Goal: Contribute content: Contribute content

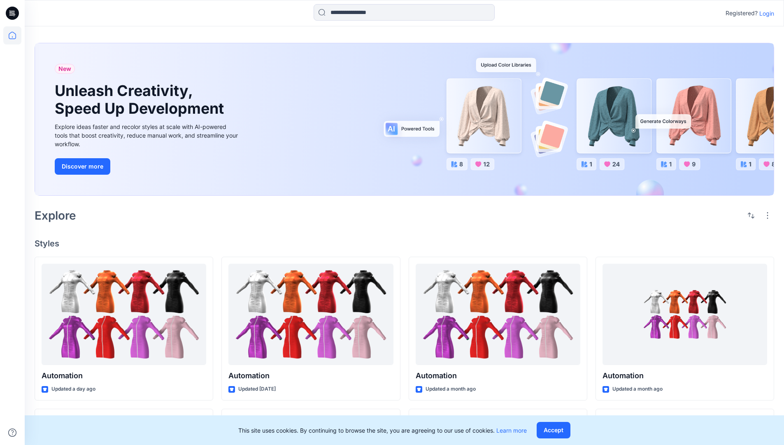
click at [765, 13] on p "Login" at bounding box center [767, 13] width 15 height 9
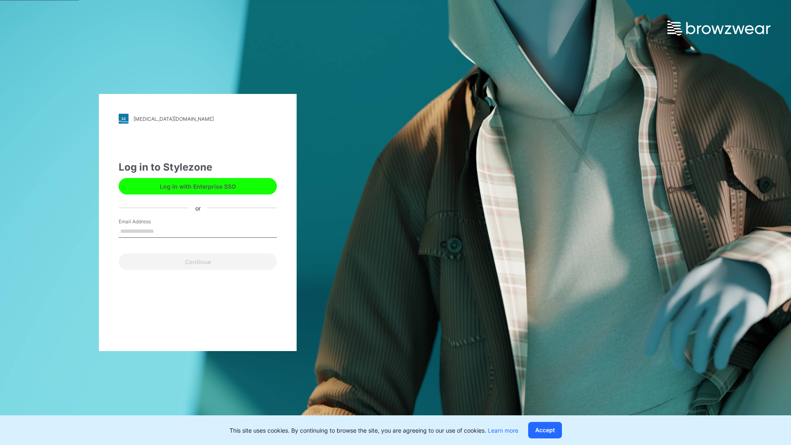
click at [163, 231] on input "Email Address" at bounding box center [198, 231] width 158 height 12
type input "**********"
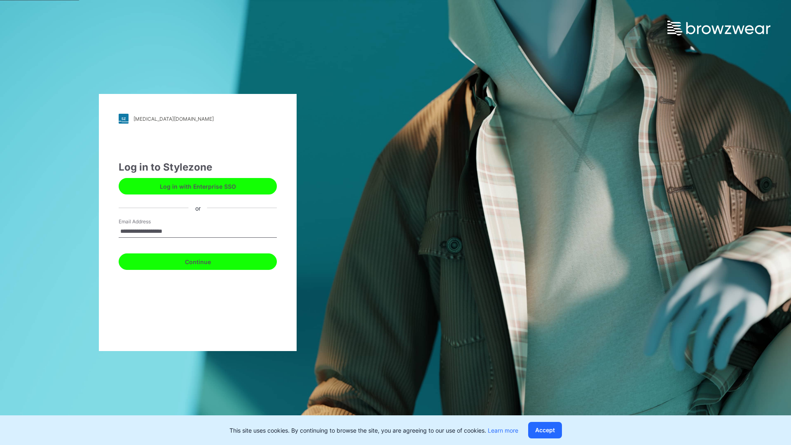
click at [207, 260] on button "Continue" at bounding box center [198, 261] width 158 height 16
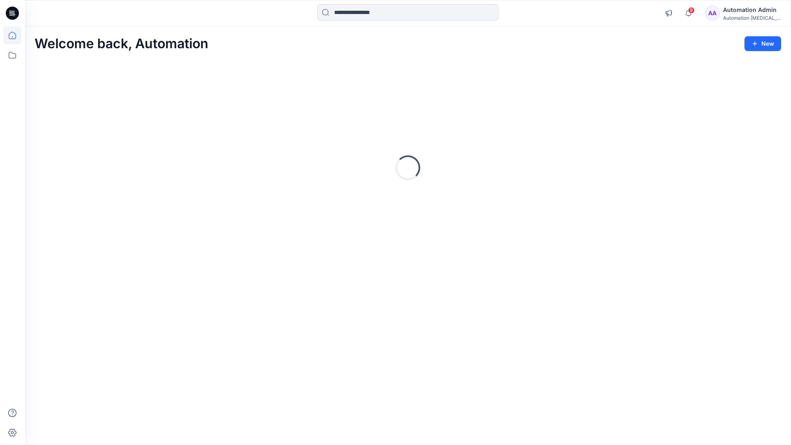
click at [16, 35] on icon at bounding box center [12, 35] width 7 height 7
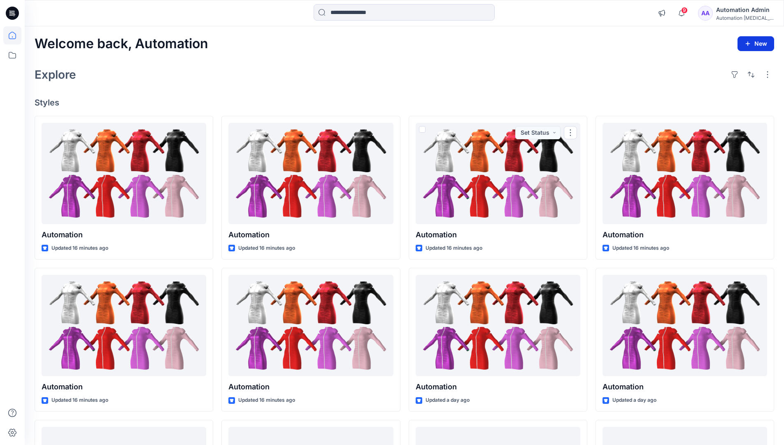
click at [749, 42] on icon "button" at bounding box center [748, 43] width 7 height 7
click at [716, 66] on button "New Style" at bounding box center [737, 64] width 71 height 16
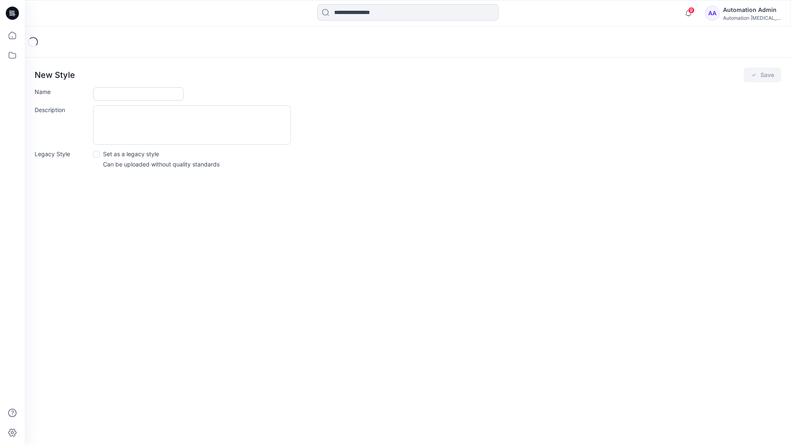
click at [117, 91] on input "Name" at bounding box center [138, 93] width 91 height 13
type input "**********"
click at [762, 75] on button "Save" at bounding box center [761, 75] width 37 height 15
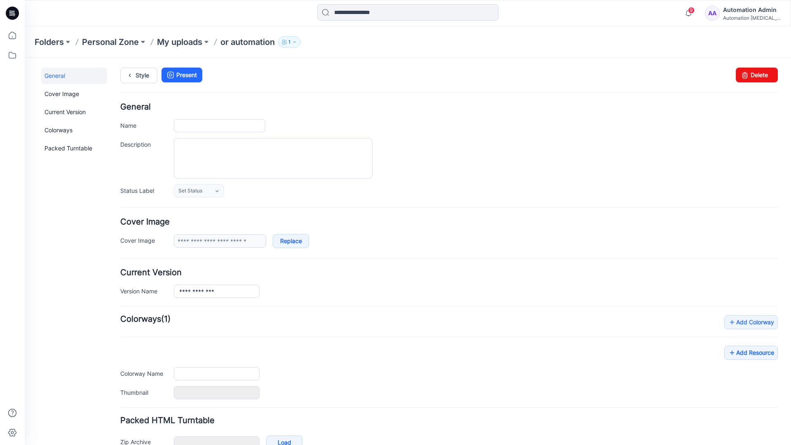
type input "**********"
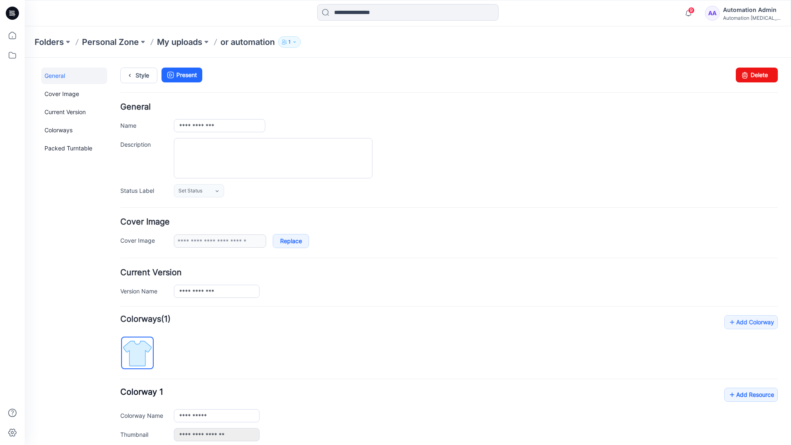
scroll to position [91, 0]
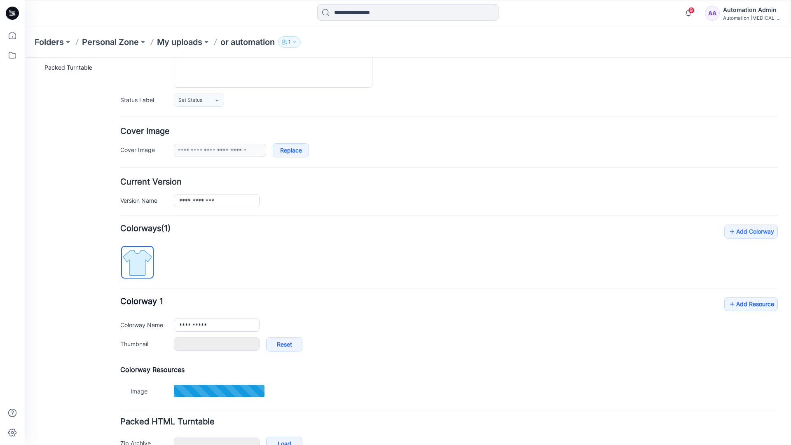
type input "**********"
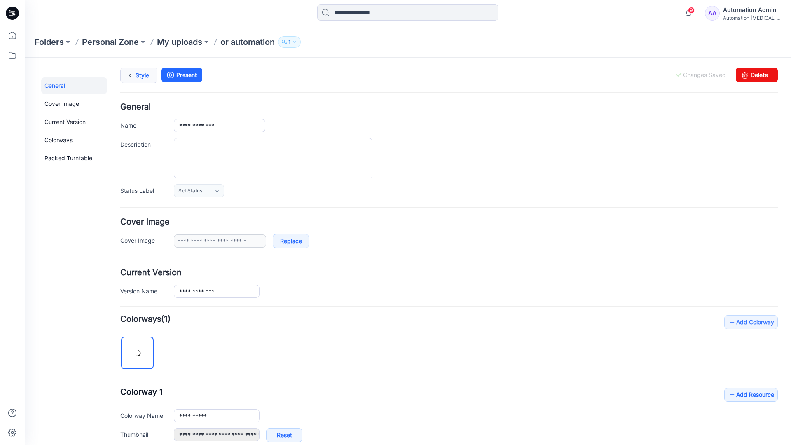
click at [137, 78] on link "Style" at bounding box center [138, 76] width 37 height 16
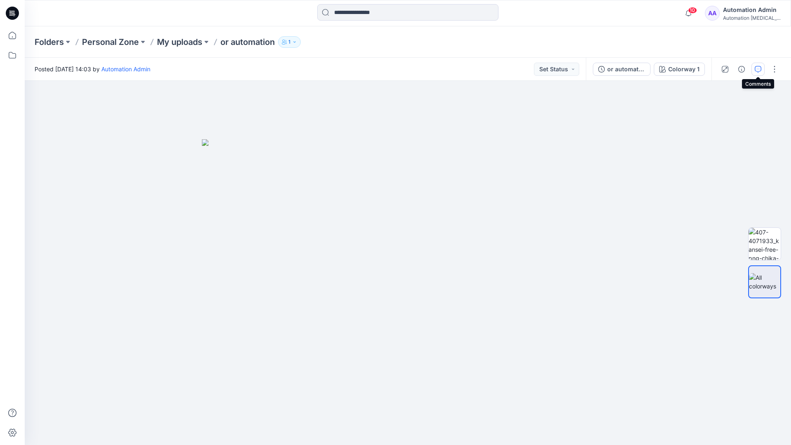
click at [756, 65] on button "button" at bounding box center [757, 69] width 13 height 13
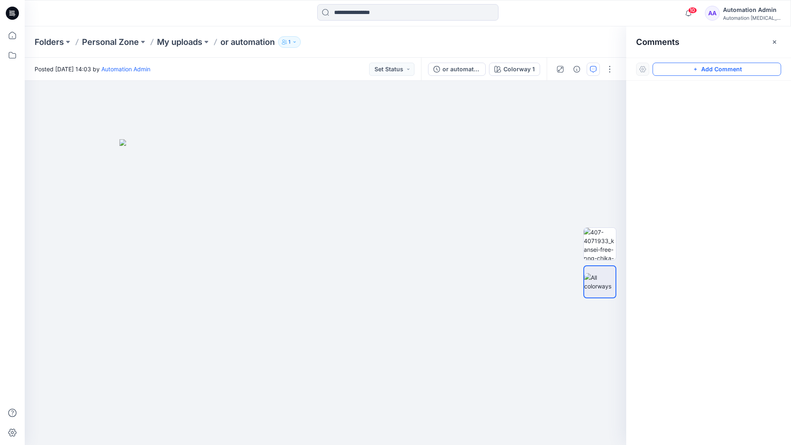
click at [708, 70] on button "Add Comment" at bounding box center [716, 69] width 128 height 13
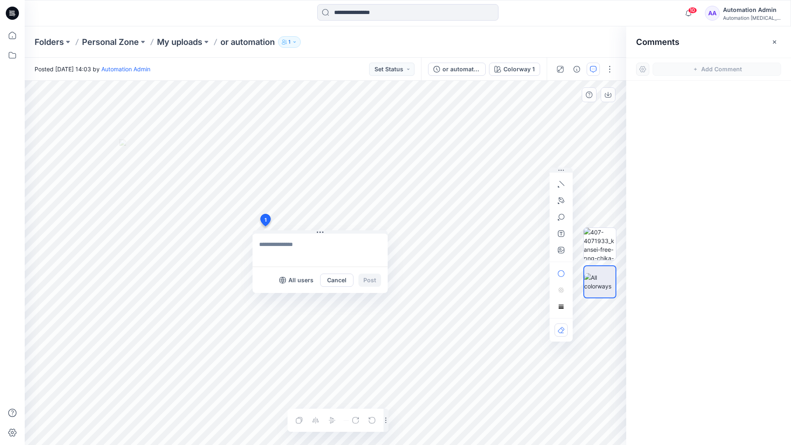
click at [265, 226] on div "1 All users Cancel Post Layer 1" at bounding box center [325, 263] width 601 height 364
type textarea "****"
click at [563, 182] on icon "button" at bounding box center [561, 184] width 7 height 7
click at [560, 199] on icon "button" at bounding box center [560, 199] width 1 height 1
click at [369, 126] on icon "Layer 1" at bounding box center [325, 263] width 601 height 364
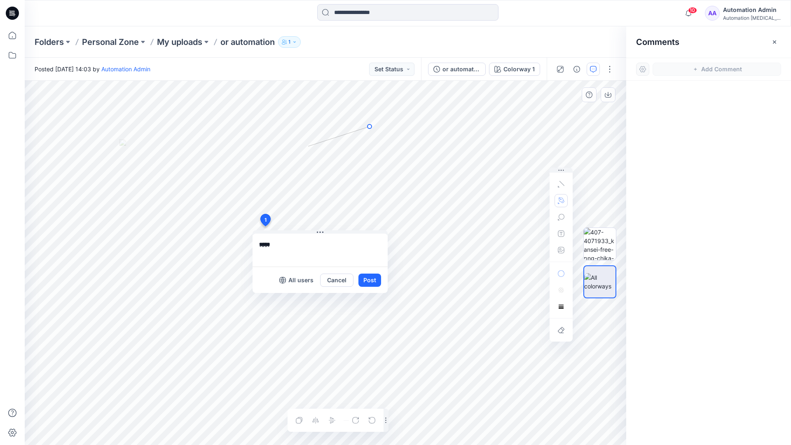
click at [308, 146] on icon "Layer 1" at bounding box center [325, 263] width 601 height 364
click at [368, 127] on circle at bounding box center [369, 126] width 4 height 4
click at [556, 199] on button "button" at bounding box center [560, 200] width 13 height 13
click at [515, 199] on icon "button" at bounding box center [516, 200] width 6 height 6
click at [560, 218] on icon "button" at bounding box center [561, 217] width 7 height 7
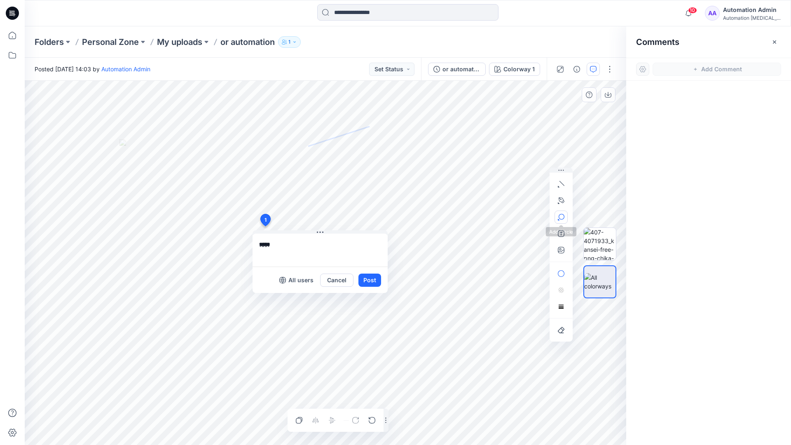
click at [564, 215] on button "button" at bounding box center [560, 216] width 13 height 13
click at [561, 217] on icon "button" at bounding box center [561, 217] width 7 height 7
click at [518, 218] on icon "button" at bounding box center [516, 218] width 7 height 7
click at [559, 236] on icon "button" at bounding box center [561, 233] width 7 height 7
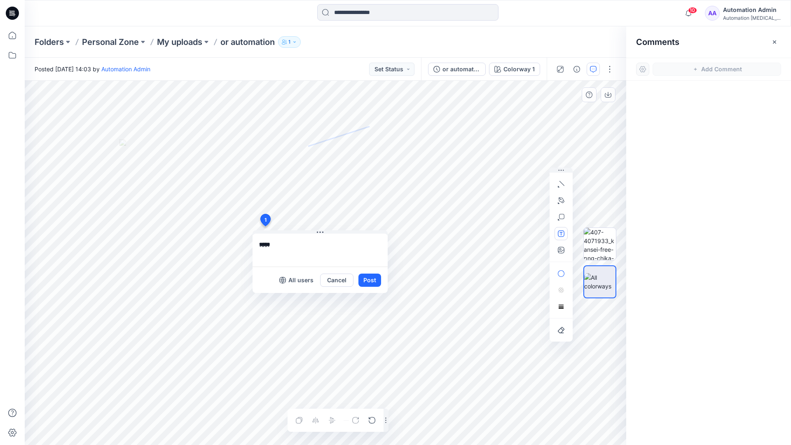
click at [557, 234] on button "button" at bounding box center [560, 233] width 13 height 13
type textarea "**********"
type input"] "**********"
click at [369, 280] on button "Post" at bounding box center [369, 279] width 23 height 13
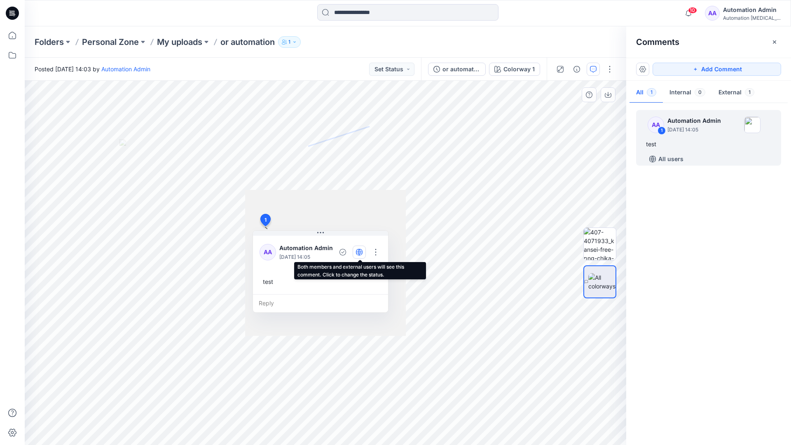
click at [359, 251] on icon "button" at bounding box center [359, 252] width 2 height 7
click at [360, 254] on icon "button" at bounding box center [359, 252] width 7 height 7
click at [306, 302] on div "Reply" at bounding box center [320, 303] width 135 height 18
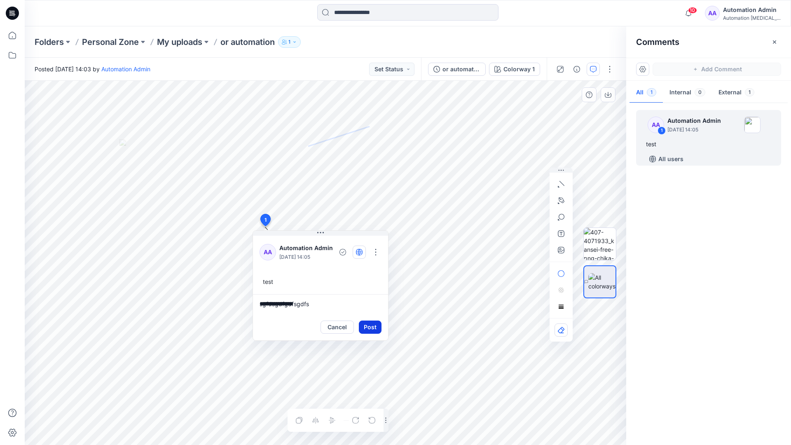
type textarea "**********"
click at [366, 322] on button "Post" at bounding box center [370, 326] width 23 height 13
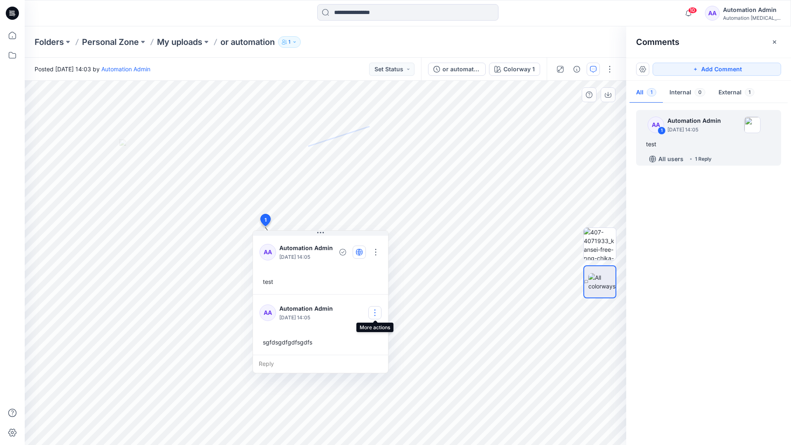
click at [378, 309] on button "button" at bounding box center [374, 312] width 13 height 13
click at [368, 357] on p "Delete comment" at bounding box center [379, 354] width 43 height 9
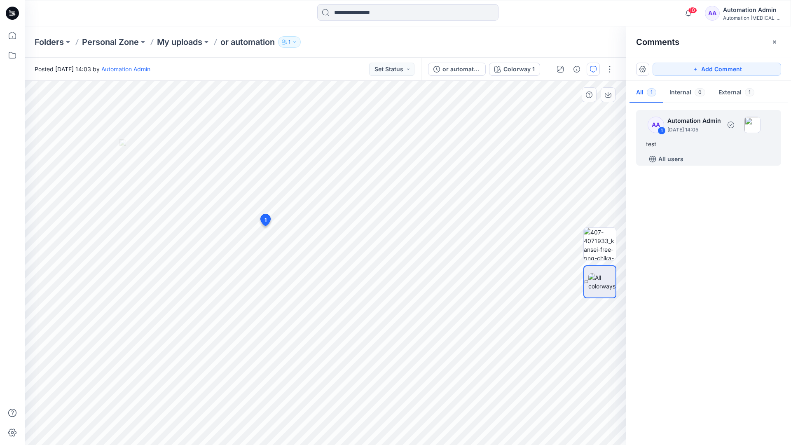
click at [677, 141] on div "test" at bounding box center [708, 144] width 125 height 10
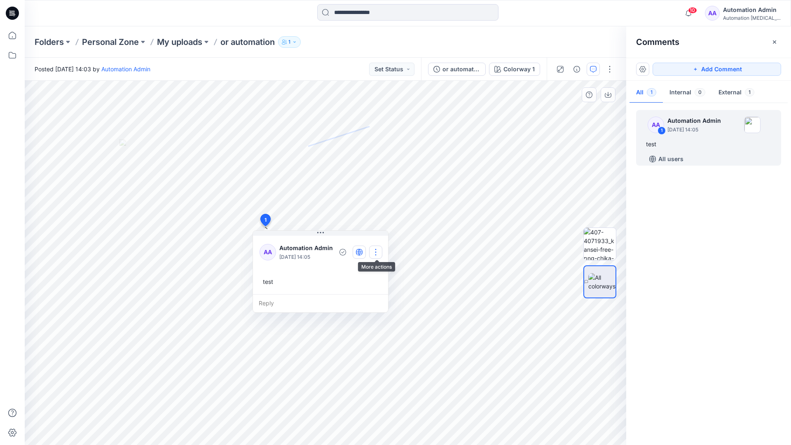
click at [378, 248] on button "button" at bounding box center [375, 251] width 13 height 13
click at [371, 292] on p "Delete thread" at bounding box center [378, 293] width 37 height 9
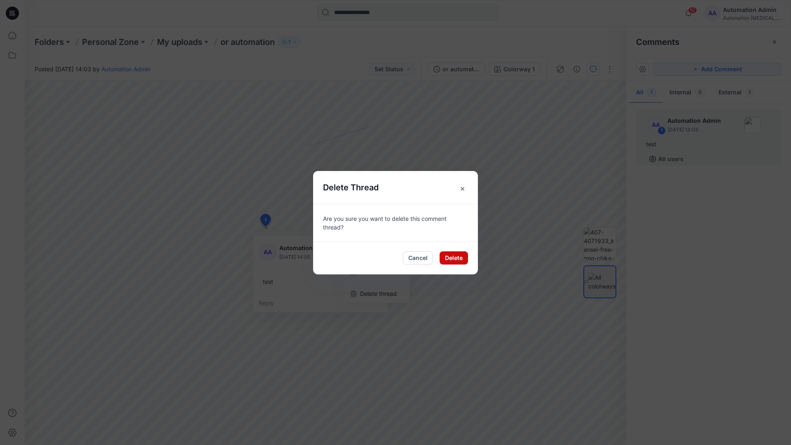
click at [455, 259] on button "Delete" at bounding box center [453, 257] width 28 height 13
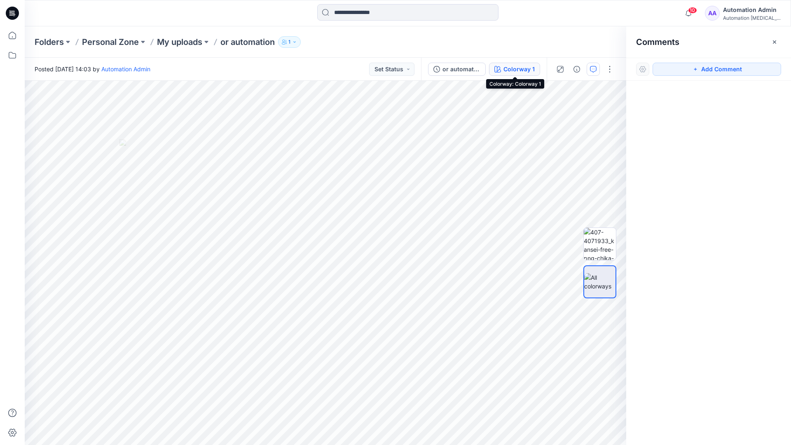
click at [505, 70] on div "Colorway 1" at bounding box center [518, 69] width 31 height 9
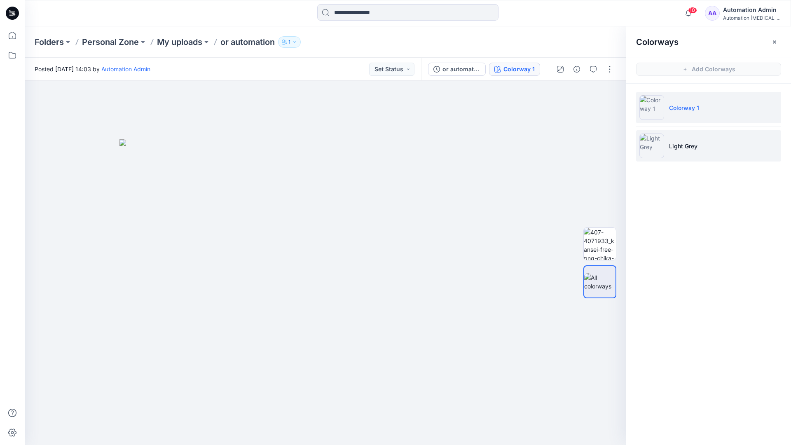
click at [680, 147] on p "Light Grey" at bounding box center [683, 146] width 28 height 9
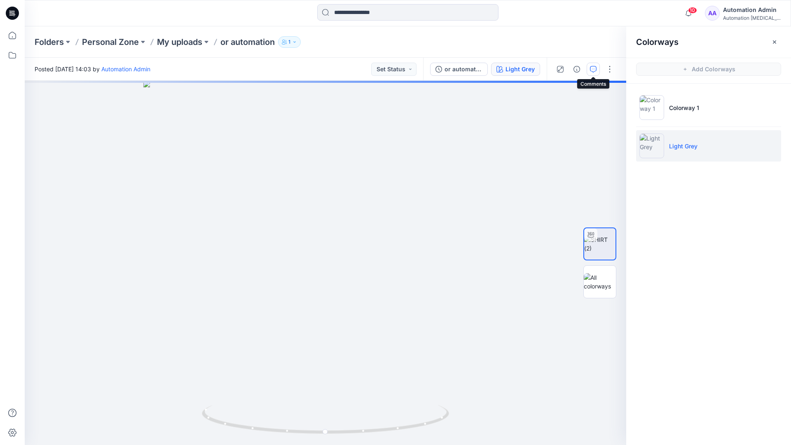
click at [591, 72] on icon "button" at bounding box center [593, 69] width 7 height 7
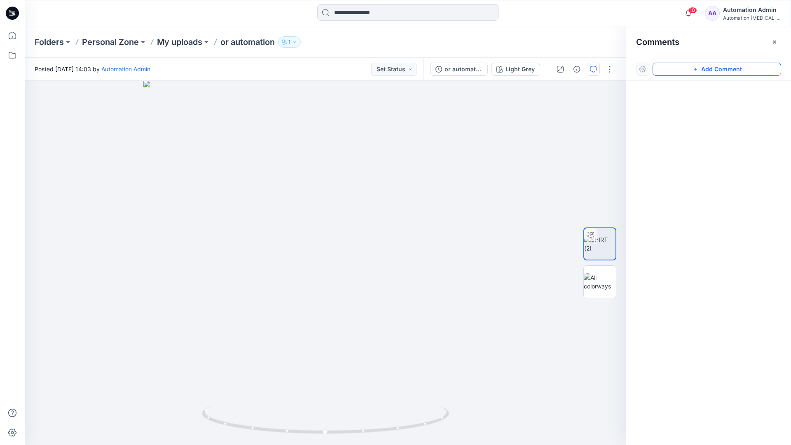
click at [686, 71] on button "Add Comment" at bounding box center [716, 69] width 128 height 13
click at [670, 67] on button "Click on the style to leave a comment" at bounding box center [716, 69] width 128 height 13
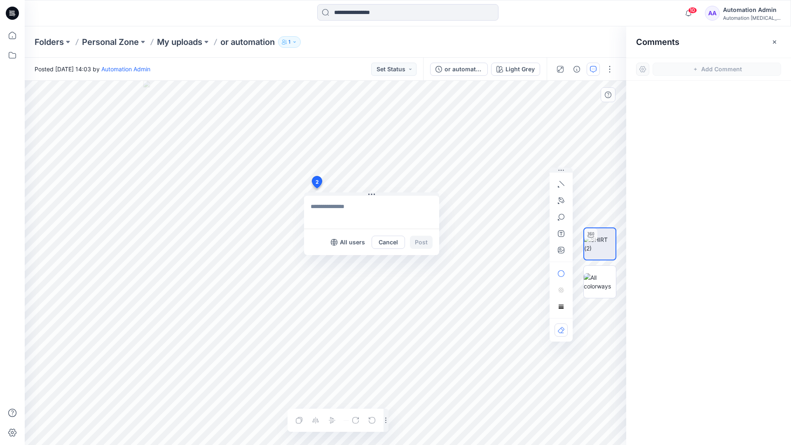
click at [316, 188] on div "2 All users Cancel Post Layer 1" at bounding box center [325, 263] width 601 height 364
click at [562, 187] on button "button" at bounding box center [560, 183] width 13 height 13
click at [560, 182] on icon "button" at bounding box center [561, 183] width 5 height 5
click at [510, 182] on button "button" at bounding box center [516, 181] width 13 height 13
click at [562, 198] on icon "button" at bounding box center [561, 200] width 6 height 6
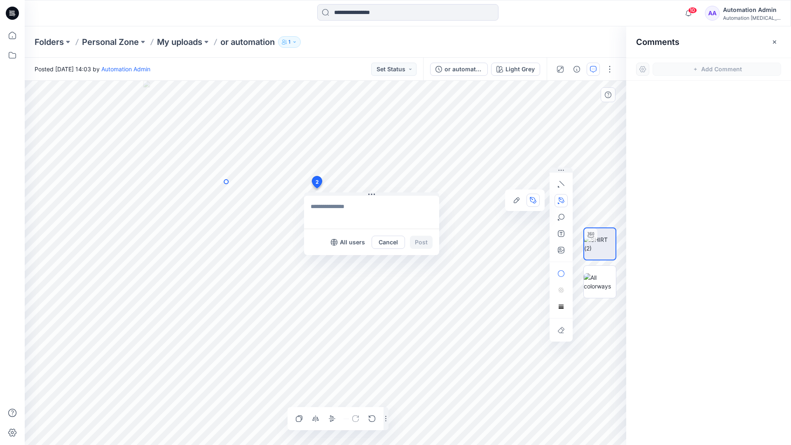
click at [226, 182] on icon "Layer 1" at bounding box center [325, 263] width 601 height 364
click at [226, 182] on circle at bounding box center [226, 182] width 4 height 4
click at [196, 196] on icon "Layer 1" at bounding box center [325, 263] width 601 height 364
click at [196, 196] on circle at bounding box center [196, 196] width 4 height 4
click at [561, 221] on button "button" at bounding box center [560, 216] width 13 height 13
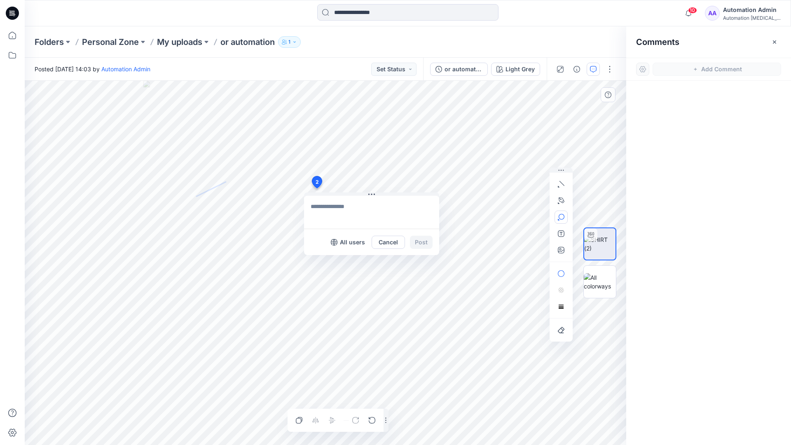
click at [563, 219] on icon "button" at bounding box center [561, 217] width 7 height 7
click at [520, 215] on button "button" at bounding box center [516, 217] width 13 height 13
click at [564, 269] on button "button" at bounding box center [560, 273] width 13 height 13
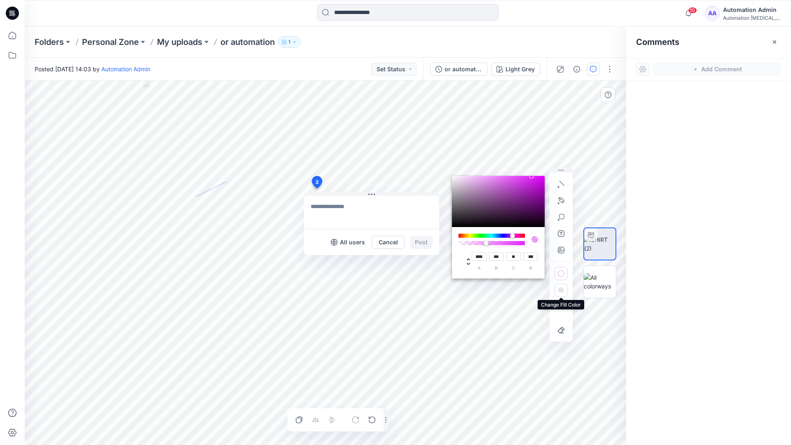
click at [560, 291] on rect "button" at bounding box center [560, 290] width 1 height 1
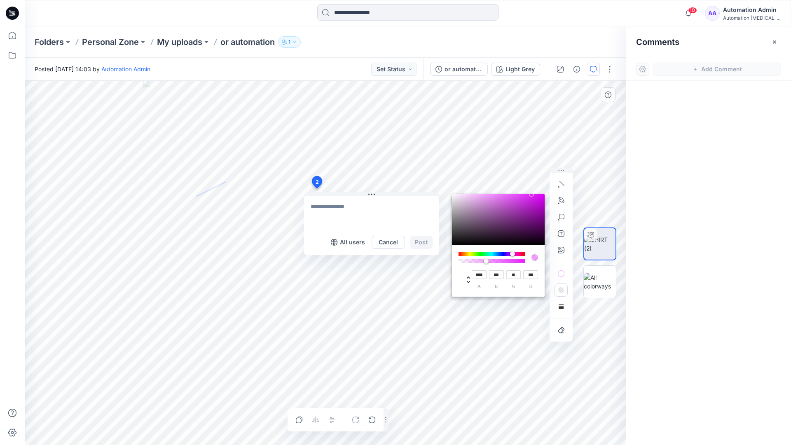
type input "**"
type input "***"
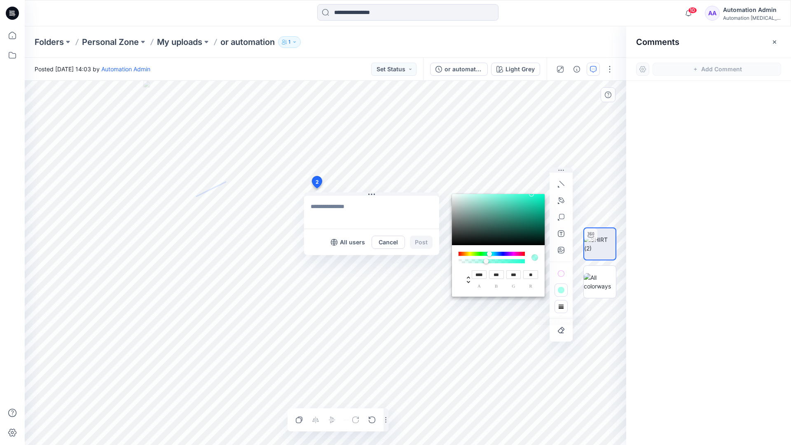
click at [557, 303] on button "button" at bounding box center [560, 306] width 13 height 13
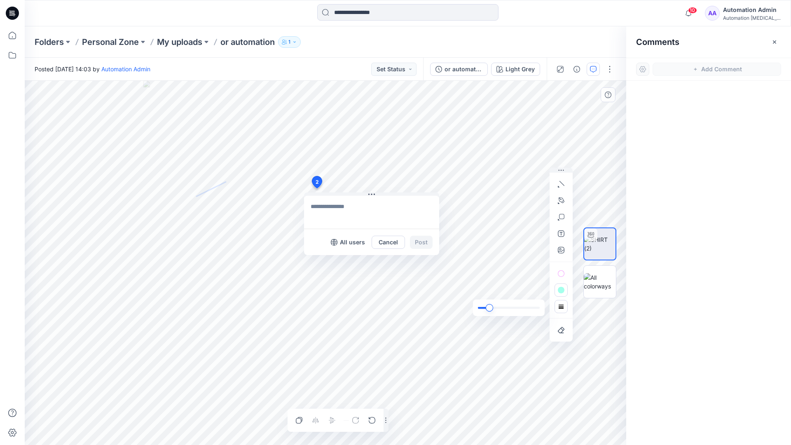
click at [491, 307] on div "slider" at bounding box center [488, 307] width 7 height 7
click at [562, 309] on rect "button" at bounding box center [561, 306] width 7 height 7
click at [546, 289] on icon "button" at bounding box center [549, 290] width 7 height 7
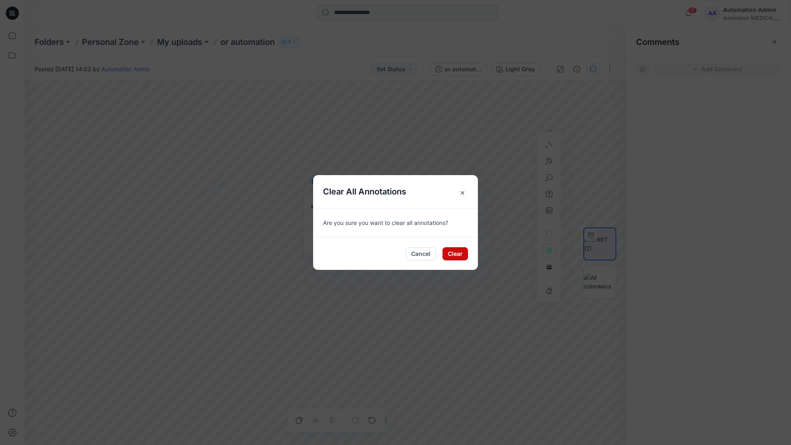
click at [457, 249] on button "Clear" at bounding box center [455, 253] width 26 height 13
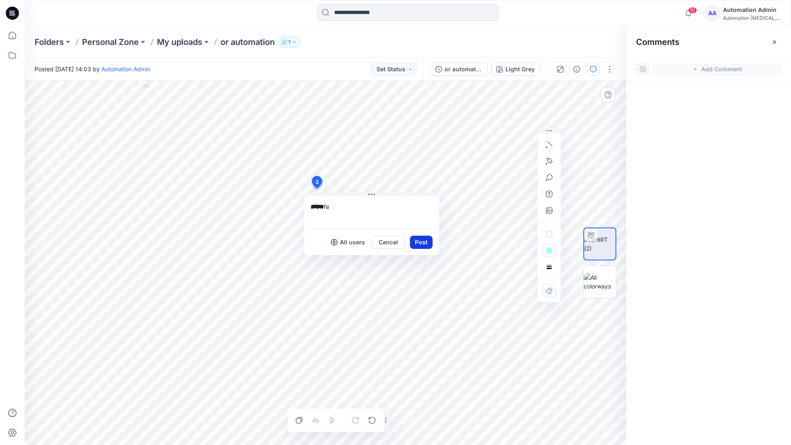
type textarea "******"
click at [418, 241] on button "Post" at bounding box center [421, 242] width 23 height 13
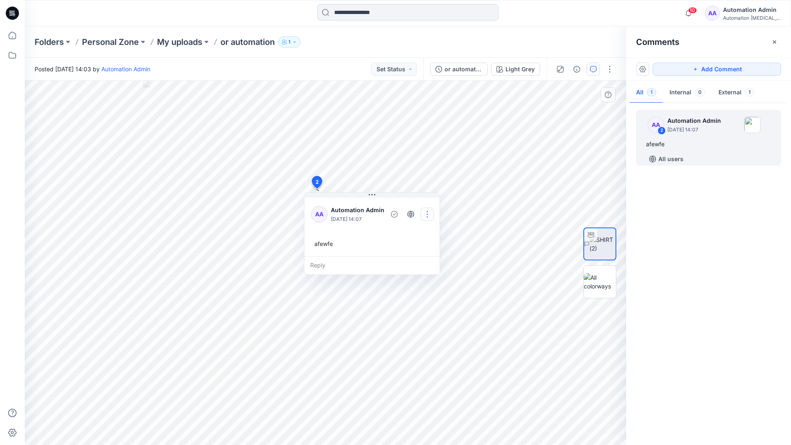
click at [425, 213] on button "button" at bounding box center [426, 214] width 13 height 13
click at [422, 252] on p "Delete thread" at bounding box center [429, 255] width 37 height 9
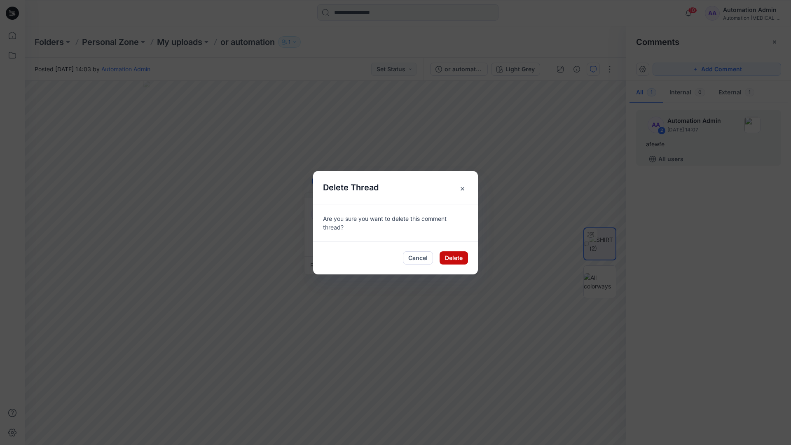
click at [448, 256] on button "Delete" at bounding box center [453, 257] width 28 height 13
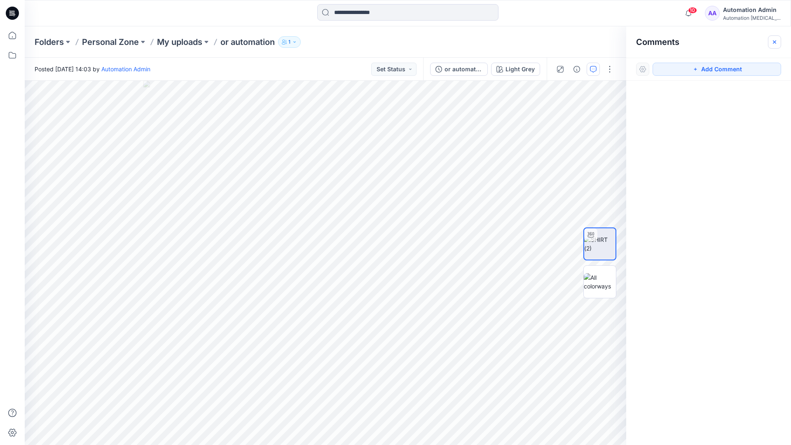
click at [773, 42] on icon "button" at bounding box center [774, 41] width 3 height 3
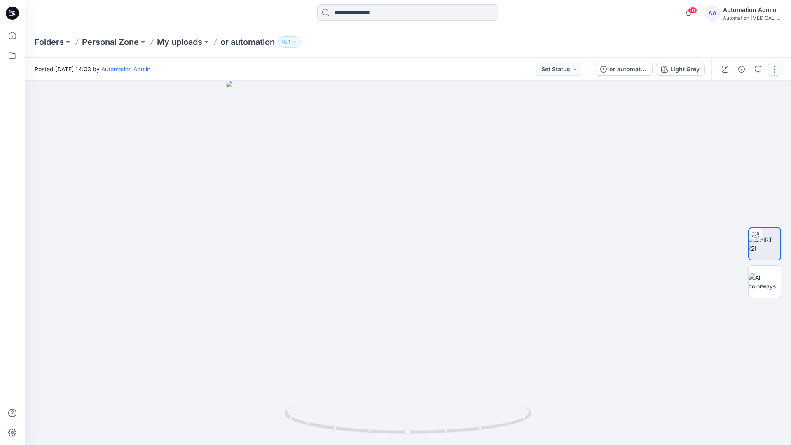
click at [773, 72] on button "button" at bounding box center [774, 69] width 13 height 13
click at [722, 112] on p "Edit" at bounding box center [722, 111] width 10 height 9
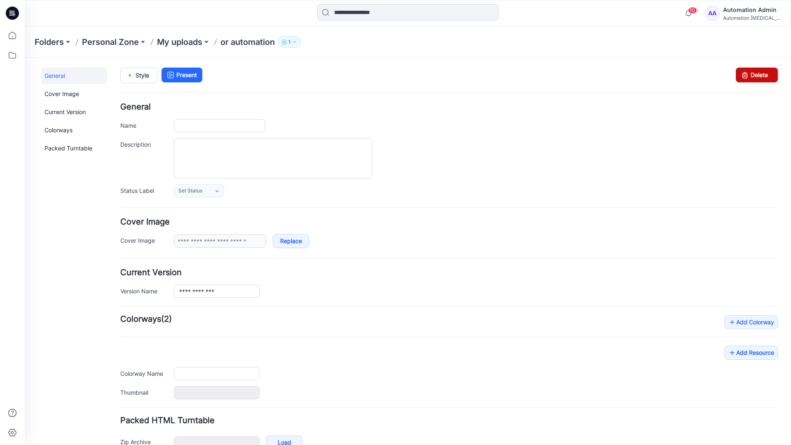
click at [739, 75] on icon at bounding box center [745, 75] width 12 height 15
type input "**********"
click at [659, 23] on div "10 Notifications Your style or automation is ready 1 new Colorways 4 minutes ag…" at bounding box center [408, 13] width 766 height 26
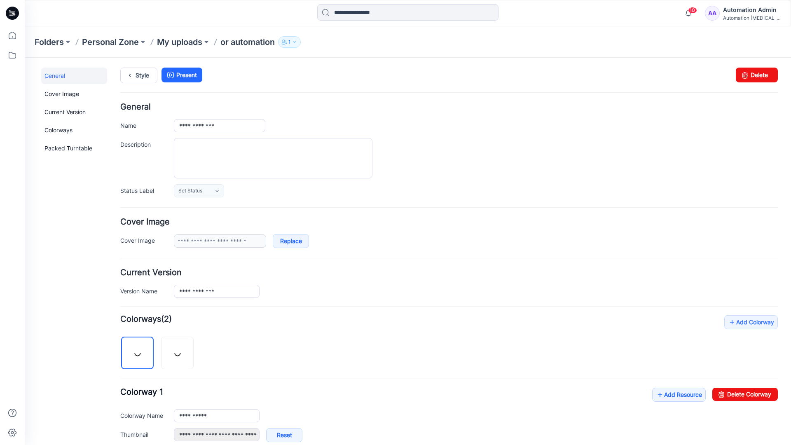
click at [739, 15] on div "Automation [MEDICAL_DATA]..." at bounding box center [752, 18] width 58 height 6
